Goal: Contribute content

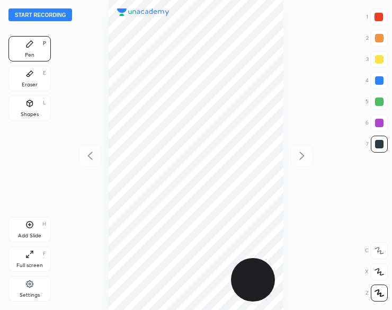
scroll to position [310, 222]
click at [61, 15] on button "Start recording" at bounding box center [40, 14] width 64 height 13
click at [26, 106] on icon at bounding box center [29, 103] width 8 height 8
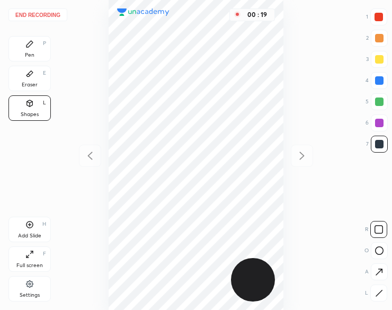
click at [31, 49] on div "Pen P" at bounding box center [29, 48] width 42 height 25
click at [30, 49] on div "Pen P" at bounding box center [29, 48] width 42 height 25
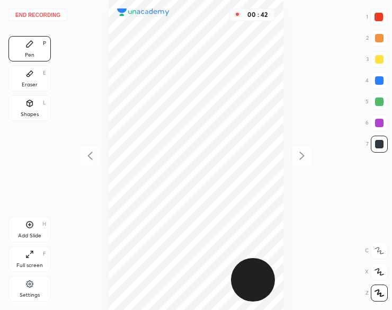
click at [380, 101] on div at bounding box center [379, 101] width 8 height 8
click at [30, 105] on icon at bounding box center [30, 103] width 6 height 6
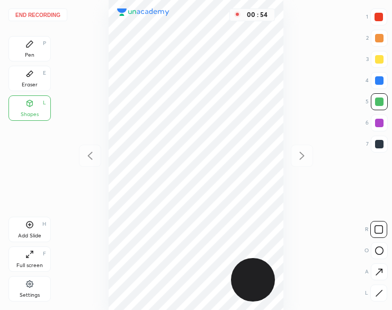
click at [22, 47] on div "Pen P" at bounding box center [29, 48] width 42 height 25
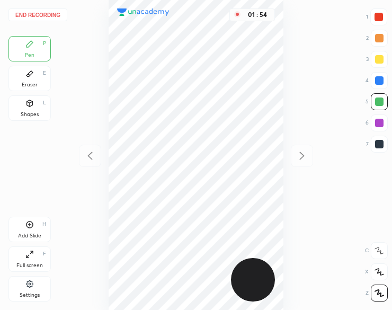
click at [25, 228] on div "Add Slide H" at bounding box center [29, 228] width 42 height 25
click at [86, 156] on icon at bounding box center [90, 155] width 13 height 13
click at [299, 156] on icon at bounding box center [301, 155] width 13 height 13
click at [47, 12] on button "End recording" at bounding box center [37, 14] width 59 height 13
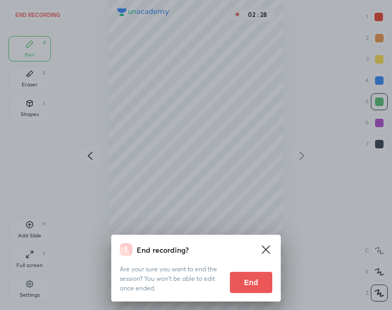
click at [259, 284] on button "End" at bounding box center [251, 282] width 42 height 21
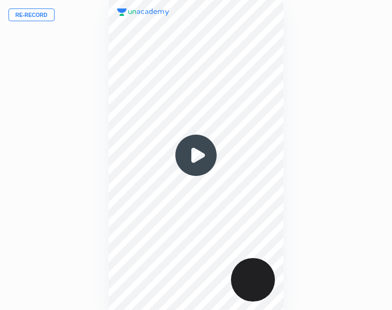
click at [193, 155] on img at bounding box center [195, 155] width 51 height 51
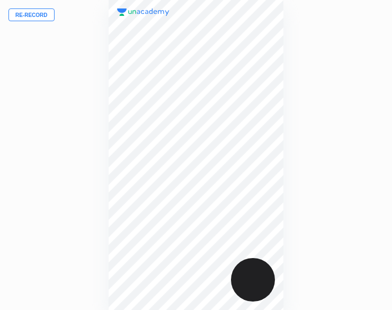
click at [21, 14] on button "Re-record" at bounding box center [31, 14] width 46 height 13
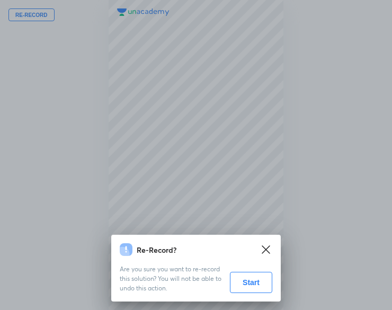
click at [255, 284] on button "Start" at bounding box center [251, 282] width 42 height 21
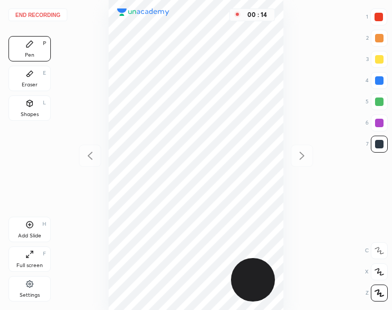
click at [377, 17] on div at bounding box center [378, 17] width 8 height 8
click at [377, 20] on div at bounding box center [378, 17] width 8 height 8
click at [19, 224] on div "Add Slide H" at bounding box center [29, 228] width 42 height 25
click at [38, 19] on button "End recording" at bounding box center [37, 14] width 59 height 13
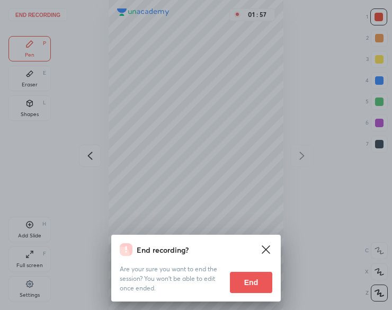
click at [236, 282] on button "End" at bounding box center [251, 282] width 42 height 21
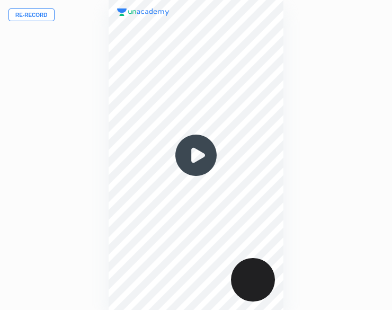
click at [196, 157] on img at bounding box center [195, 155] width 51 height 51
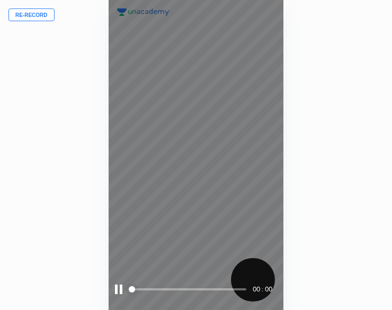
click at [118, 292] on div at bounding box center [118, 289] width 7 height 10
click at [118, 291] on div at bounding box center [120, 289] width 10 height 10
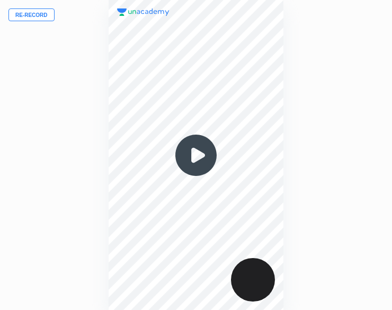
click at [200, 155] on img at bounding box center [195, 155] width 51 height 51
click at [197, 157] on img at bounding box center [195, 155] width 51 height 51
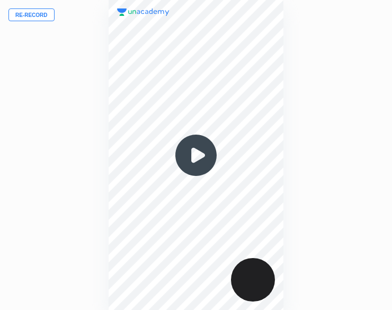
click at [197, 157] on img at bounding box center [195, 155] width 51 height 51
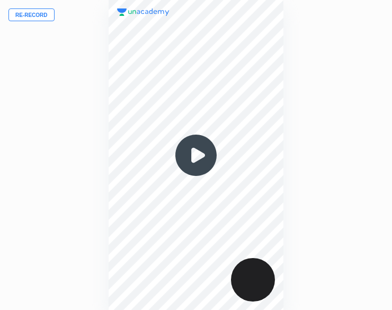
click at [197, 157] on img at bounding box center [195, 155] width 51 height 51
click at [200, 148] on img at bounding box center [195, 155] width 51 height 51
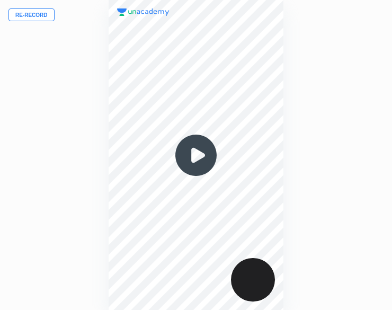
click at [200, 148] on img at bounding box center [195, 155] width 51 height 51
click at [200, 149] on img at bounding box center [195, 155] width 51 height 51
click at [189, 164] on img at bounding box center [195, 155] width 51 height 51
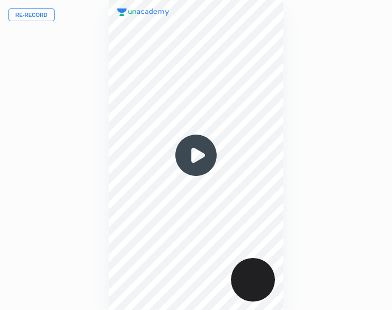
click at [189, 164] on img at bounding box center [195, 155] width 51 height 51
click at [196, 154] on img at bounding box center [195, 155] width 51 height 51
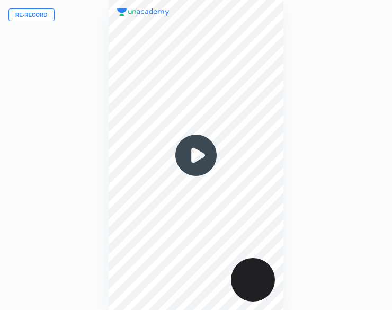
click at [196, 154] on img at bounding box center [195, 155] width 51 height 51
click at [202, 168] on img at bounding box center [195, 155] width 51 height 51
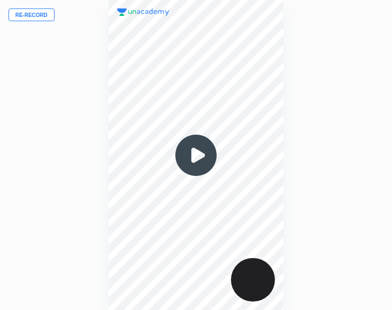
click at [202, 168] on img at bounding box center [195, 155] width 51 height 51
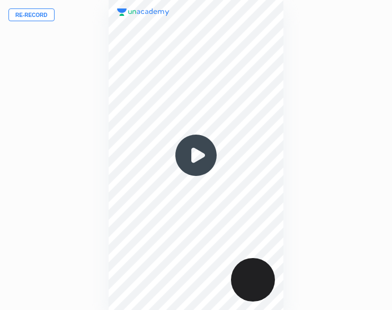
click at [202, 168] on img at bounding box center [195, 155] width 51 height 51
click at [199, 158] on img at bounding box center [195, 155] width 51 height 51
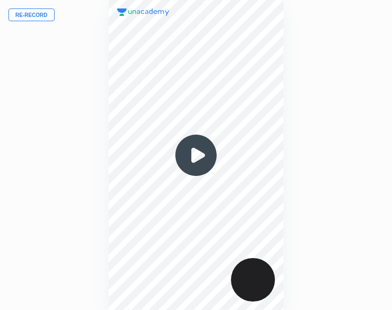
click at [200, 158] on img at bounding box center [195, 155] width 51 height 51
click at [201, 154] on img at bounding box center [195, 155] width 51 height 51
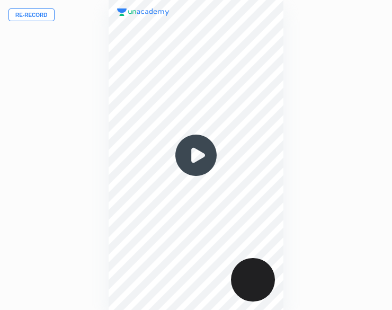
click at [201, 154] on img at bounding box center [195, 155] width 51 height 51
click at [192, 143] on img at bounding box center [195, 155] width 51 height 51
click at [197, 160] on img at bounding box center [195, 155] width 51 height 51
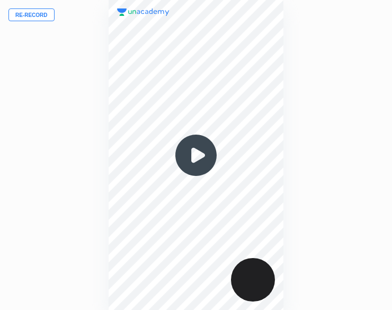
click at [197, 160] on img at bounding box center [195, 155] width 51 height 51
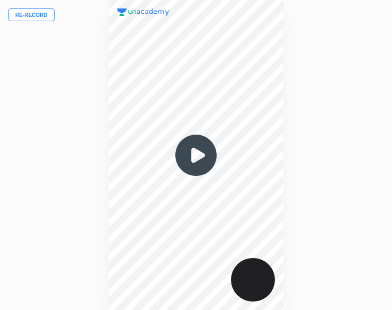
click at [197, 160] on img at bounding box center [195, 155] width 51 height 51
click at [197, 158] on img at bounding box center [195, 155] width 51 height 51
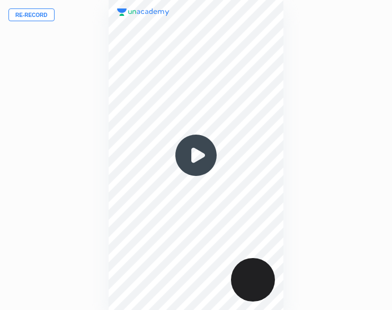
click at [197, 158] on img at bounding box center [195, 155] width 51 height 51
click at [197, 154] on img at bounding box center [195, 155] width 51 height 51
click at [201, 154] on img at bounding box center [195, 155] width 51 height 51
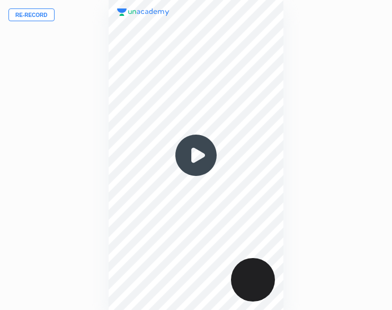
click at [201, 154] on img at bounding box center [195, 155] width 51 height 51
